Goal: Task Accomplishment & Management: Complete application form

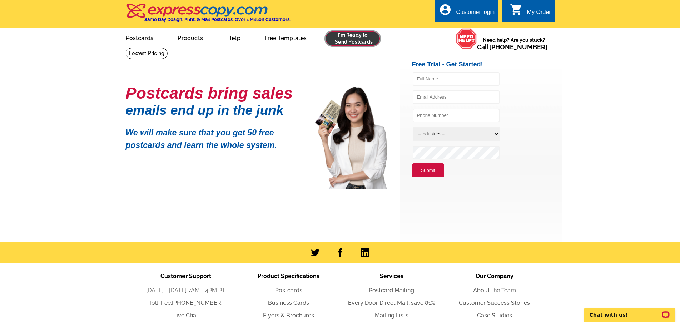
click at [347, 38] on link at bounding box center [352, 38] width 55 height 14
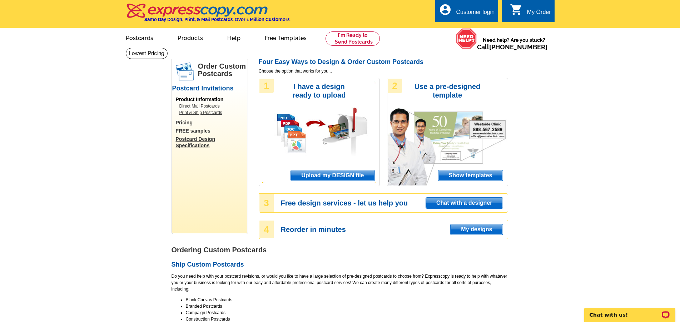
click at [457, 177] on span "Show templates" at bounding box center [470, 175] width 64 height 11
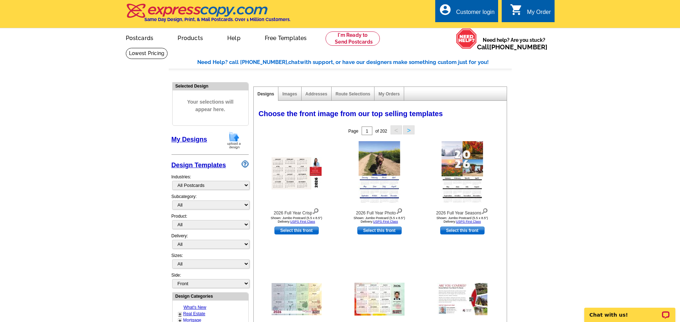
select select "785"
click option "Real Estate" at bounding box center [0, 0] width 0 height 0
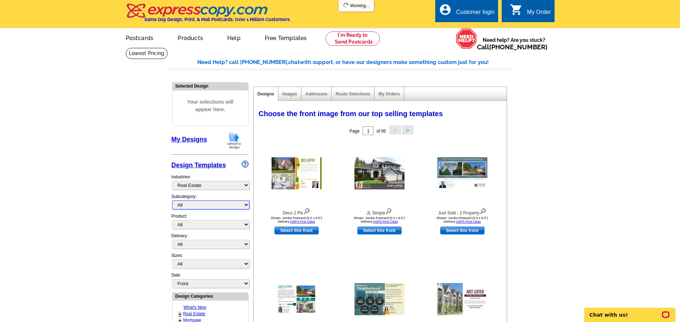
click at [172, 200] on select "All RE/MAX® Referrals Keller Williams® Berkshire Hathaway Home Services Century…" at bounding box center [210, 204] width 77 height 9
select select "788"
click option "Just Listed" at bounding box center [0, 0] width 0 height 0
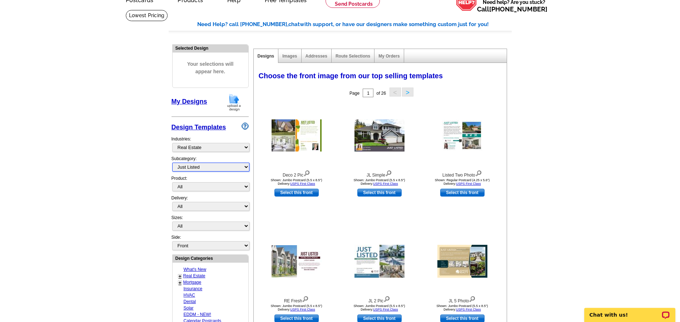
scroll to position [73, 0]
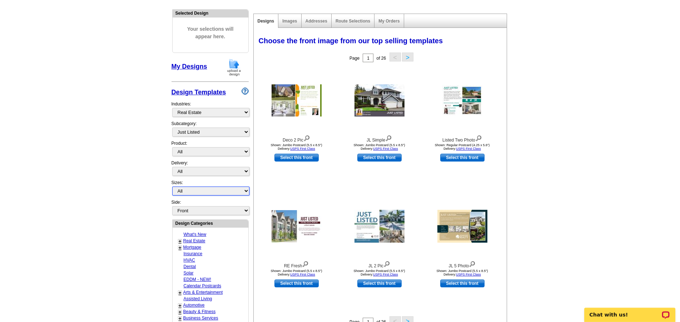
click at [172, 187] on select "All Jumbo Postcard (5.5" x 8.5") Regular Postcard (4.25" x 5.6") Panoramic Post…" at bounding box center [210, 191] width 77 height 9
select select "1"
click option "Regular Postcard (4.25" x 5.6")" at bounding box center [0, 0] width 0 height 0
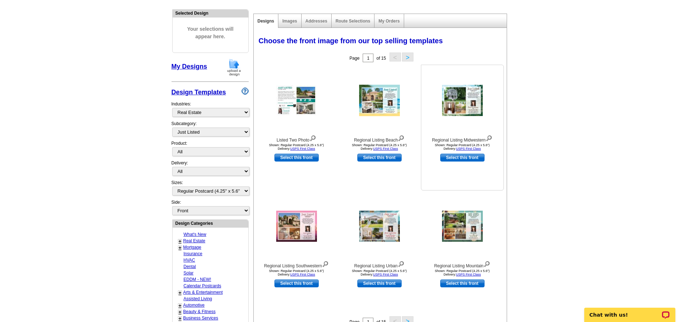
click at [456, 107] on img at bounding box center [462, 100] width 41 height 31
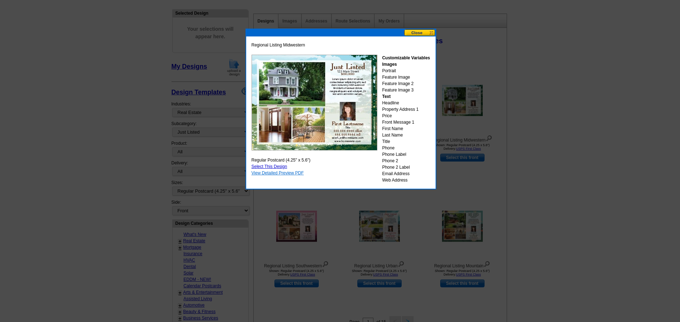
click at [279, 173] on link "View Detailed Preview PDF" at bounding box center [278, 172] width 53 height 5
click at [256, 166] on link "Select This Design" at bounding box center [270, 166] width 36 height 5
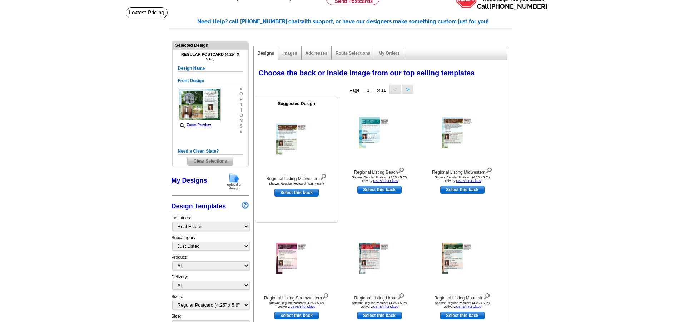
scroll to position [0, 0]
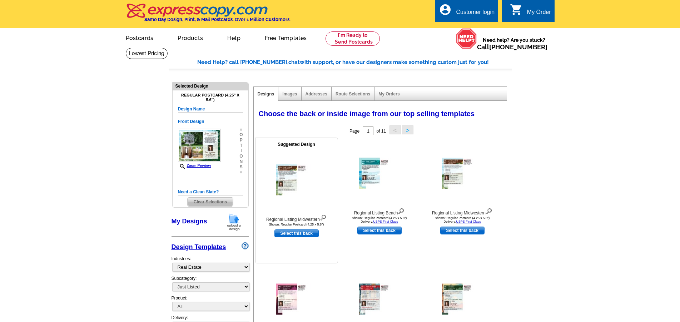
click at [299, 234] on link "Select this back" at bounding box center [296, 233] width 44 height 8
select select "front"
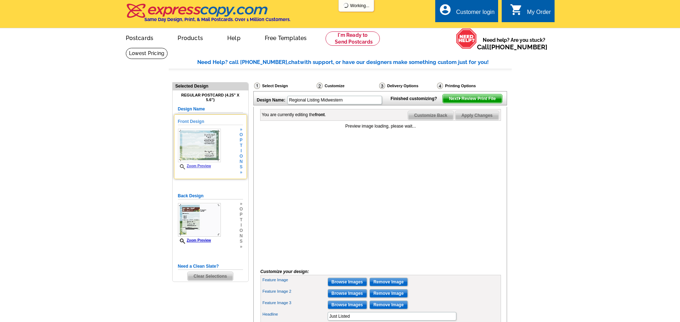
click at [192, 145] on img at bounding box center [199, 146] width 43 height 34
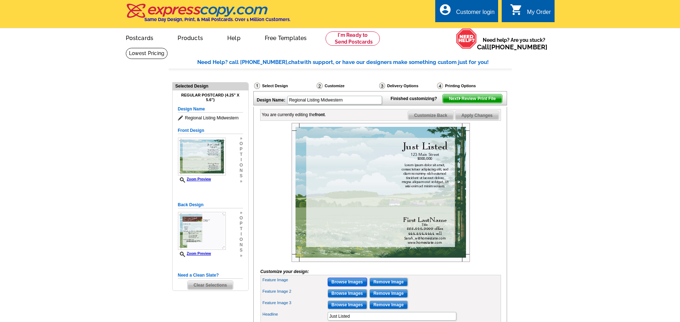
click at [348, 286] on input "Browse Images" at bounding box center [347, 282] width 39 height 9
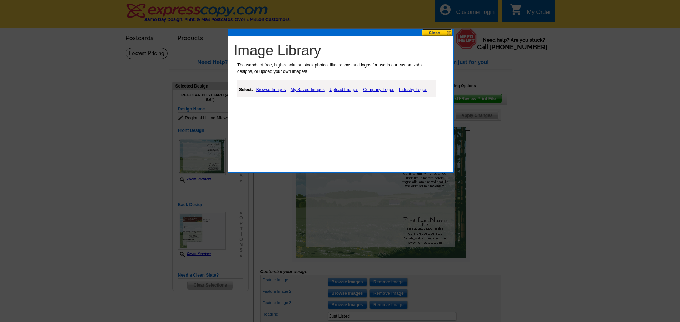
click at [350, 90] on link "Upload Images" at bounding box center [344, 89] width 33 height 9
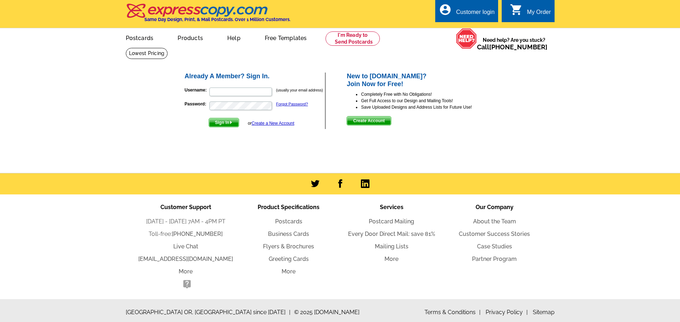
click at [370, 123] on span "Create Account" at bounding box center [369, 120] width 44 height 9
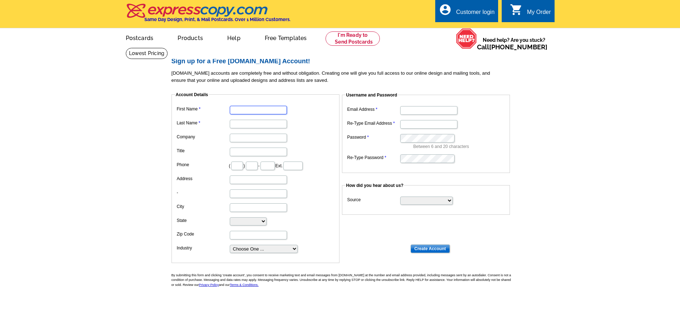
click at [249, 111] on input "First Name" at bounding box center [258, 110] width 57 height 9
type input "[PERSON_NAME]"
type input "612"
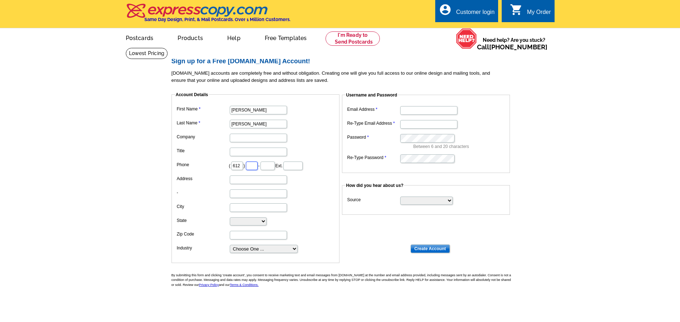
type input "325"
type input "5594"
type input "[STREET_ADDRESS]"
type input "[PERSON_NAME]"
select select "MN"
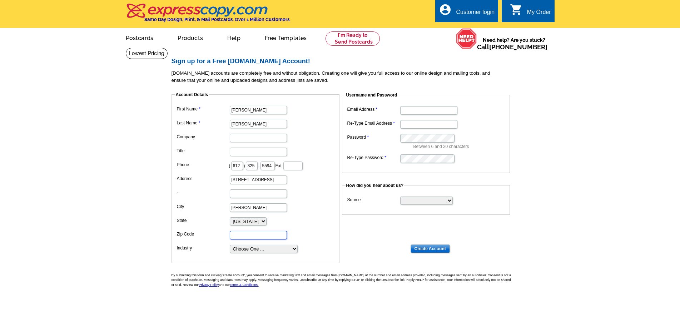
type input "55374"
type input "[PERSON_NAME][EMAIL_ADDRESS][DOMAIN_NAME]"
click at [238, 139] on input "Company" at bounding box center [258, 138] width 57 height 9
type input "Re/Max Results"
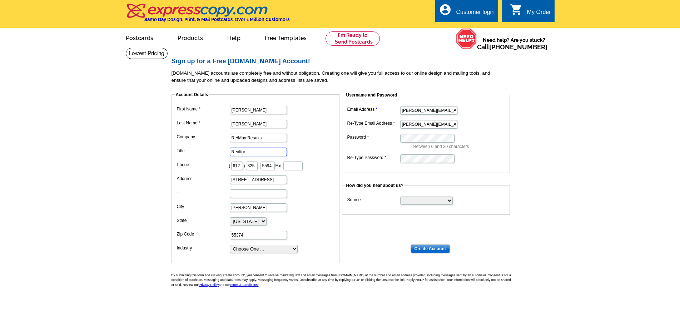
type input "Realtor"
click at [230, 245] on select "Choose One ... Residential Real Estate Accounting Agriculture Architecture Arts…" at bounding box center [264, 249] width 68 height 8
select select "2"
click option "Residential Real Estate" at bounding box center [0, 0] width 0 height 0
click at [400, 197] on select "Search Engine Television Ad Direct Mail Postcard Email Referred by a friend Oth…" at bounding box center [426, 201] width 53 height 8
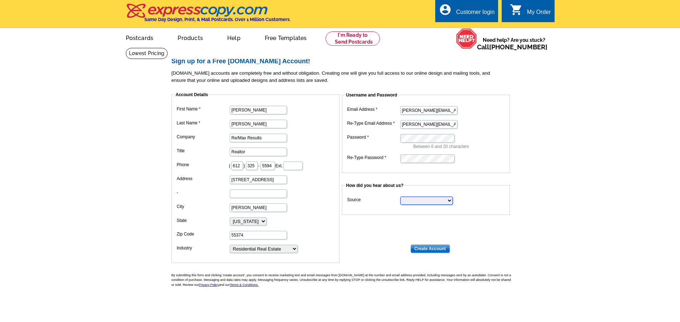
select select "search"
click option "Search Engine" at bounding box center [0, 0] width 0 height 0
click at [424, 250] on input "Create Account" at bounding box center [430, 248] width 39 height 9
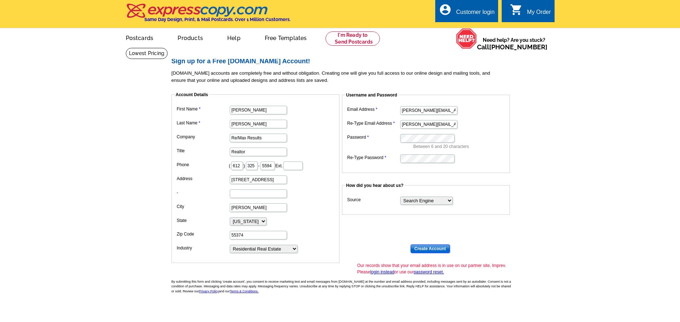
drag, startPoint x: 434, startPoint y: 249, endPoint x: 432, endPoint y: 244, distance: 5.8
click at [434, 248] on input "Create Account" at bounding box center [430, 248] width 39 height 9
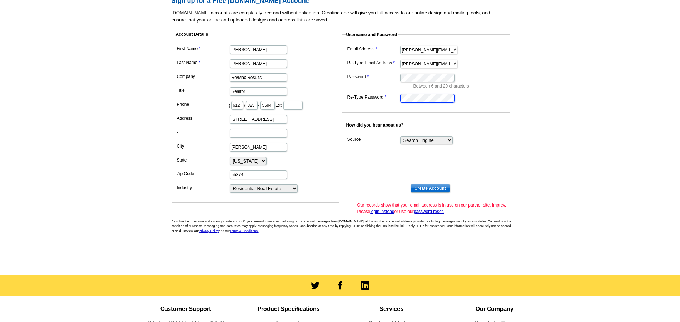
scroll to position [166, 0]
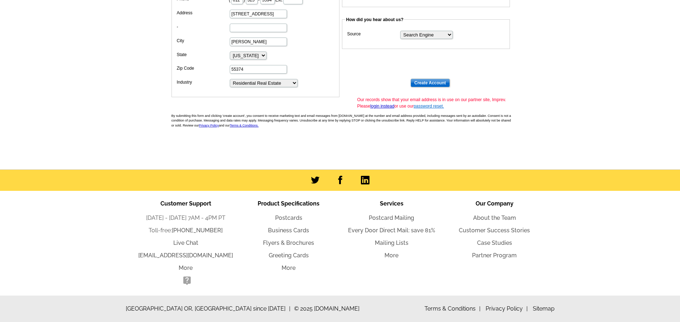
click at [426, 106] on link "password reset." at bounding box center [429, 106] width 30 height 5
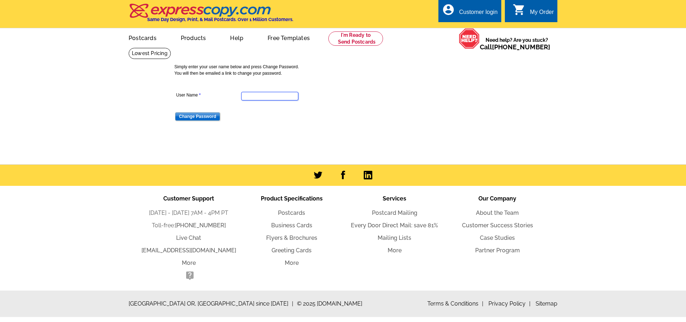
click at [275, 97] on input "User Name" at bounding box center [269, 96] width 57 height 9
type input "heidi@mnhomeroots.com"
click at [205, 115] on input "Change Password" at bounding box center [197, 116] width 45 height 9
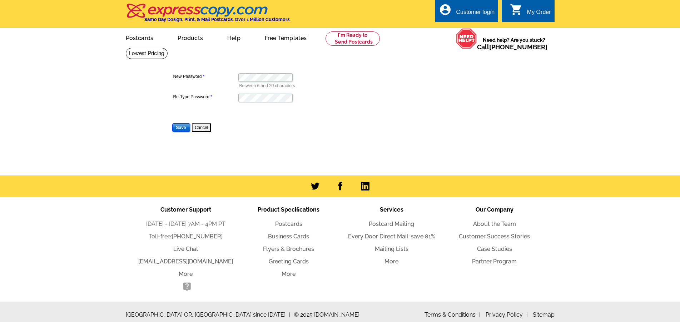
click at [179, 128] on input "Save" at bounding box center [181, 127] width 18 height 9
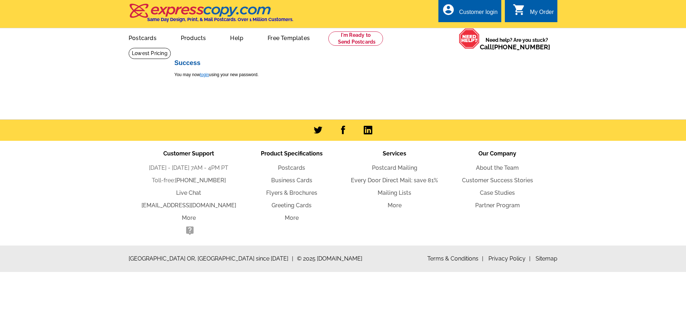
click at [205, 75] on link "login" at bounding box center [204, 74] width 9 height 5
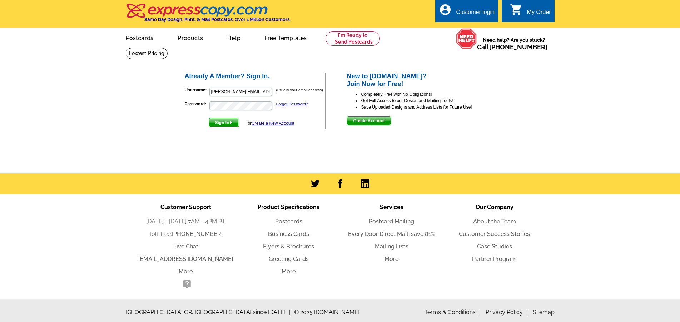
click at [227, 120] on span "Sign In" at bounding box center [224, 122] width 30 height 9
